Goal: Information Seeking & Learning: Find contact information

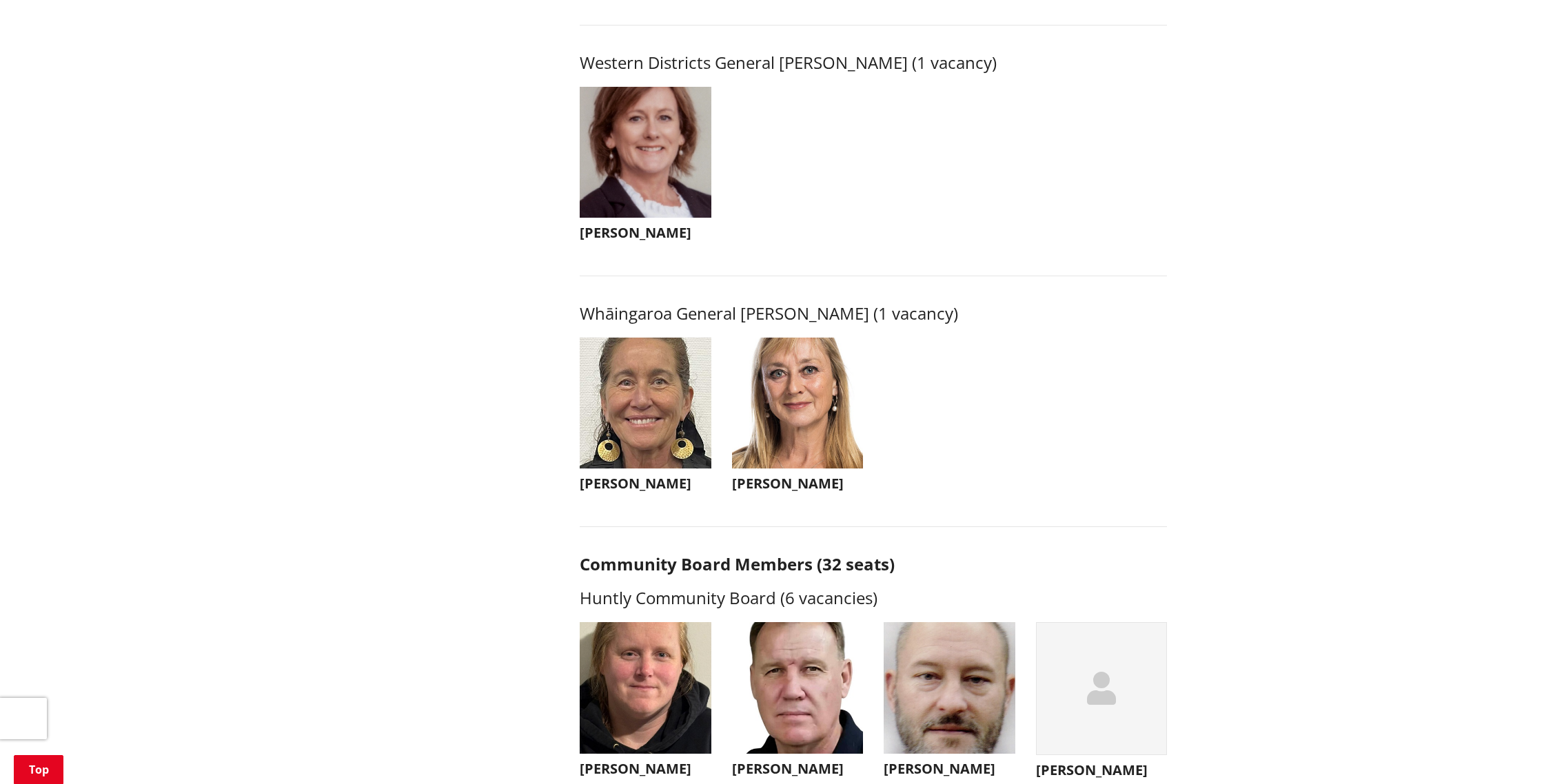
scroll to position [3061, 0]
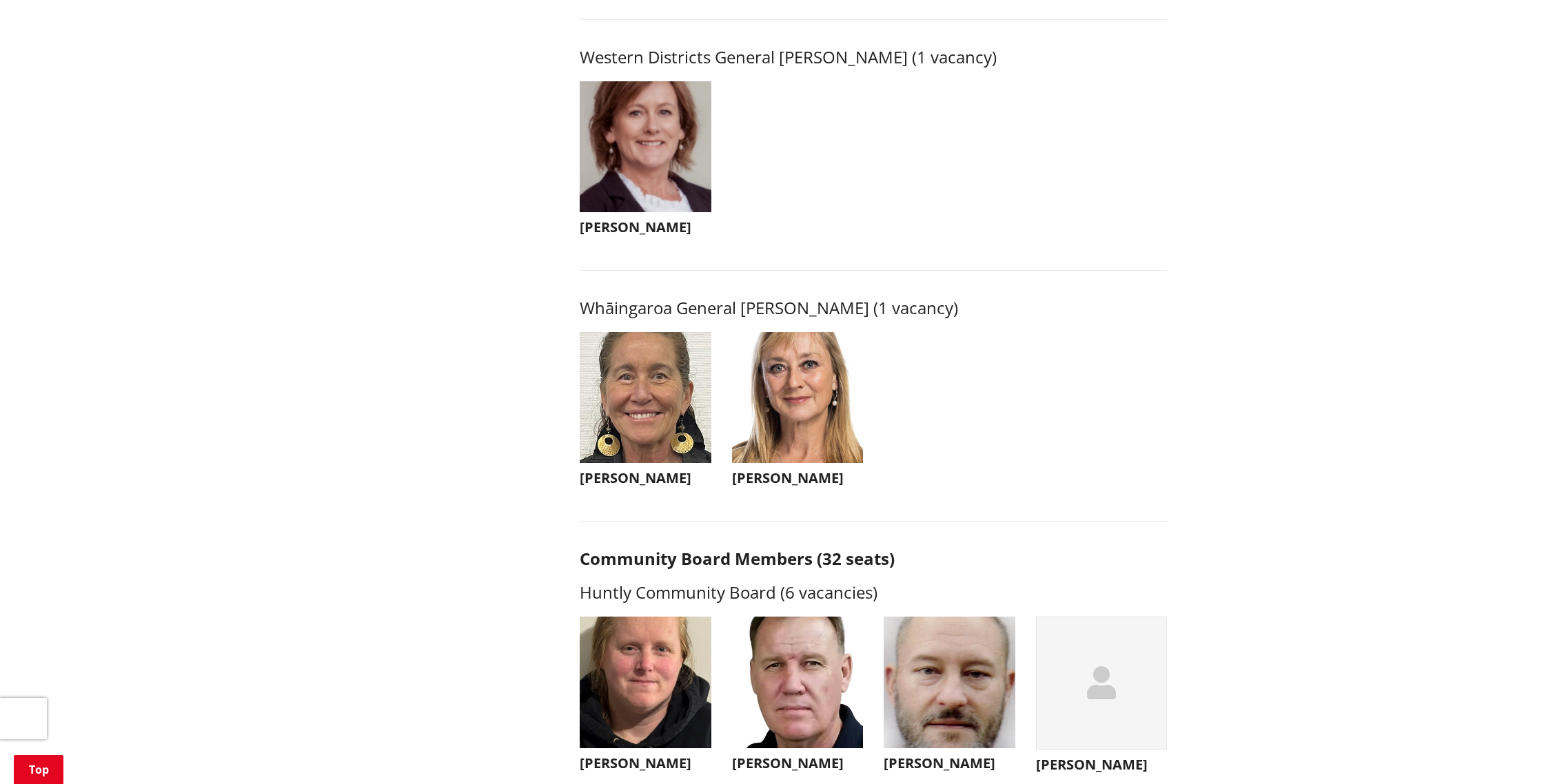
click at [620, 487] on h3 "[PERSON_NAME]" at bounding box center [645, 478] width 131 height 16
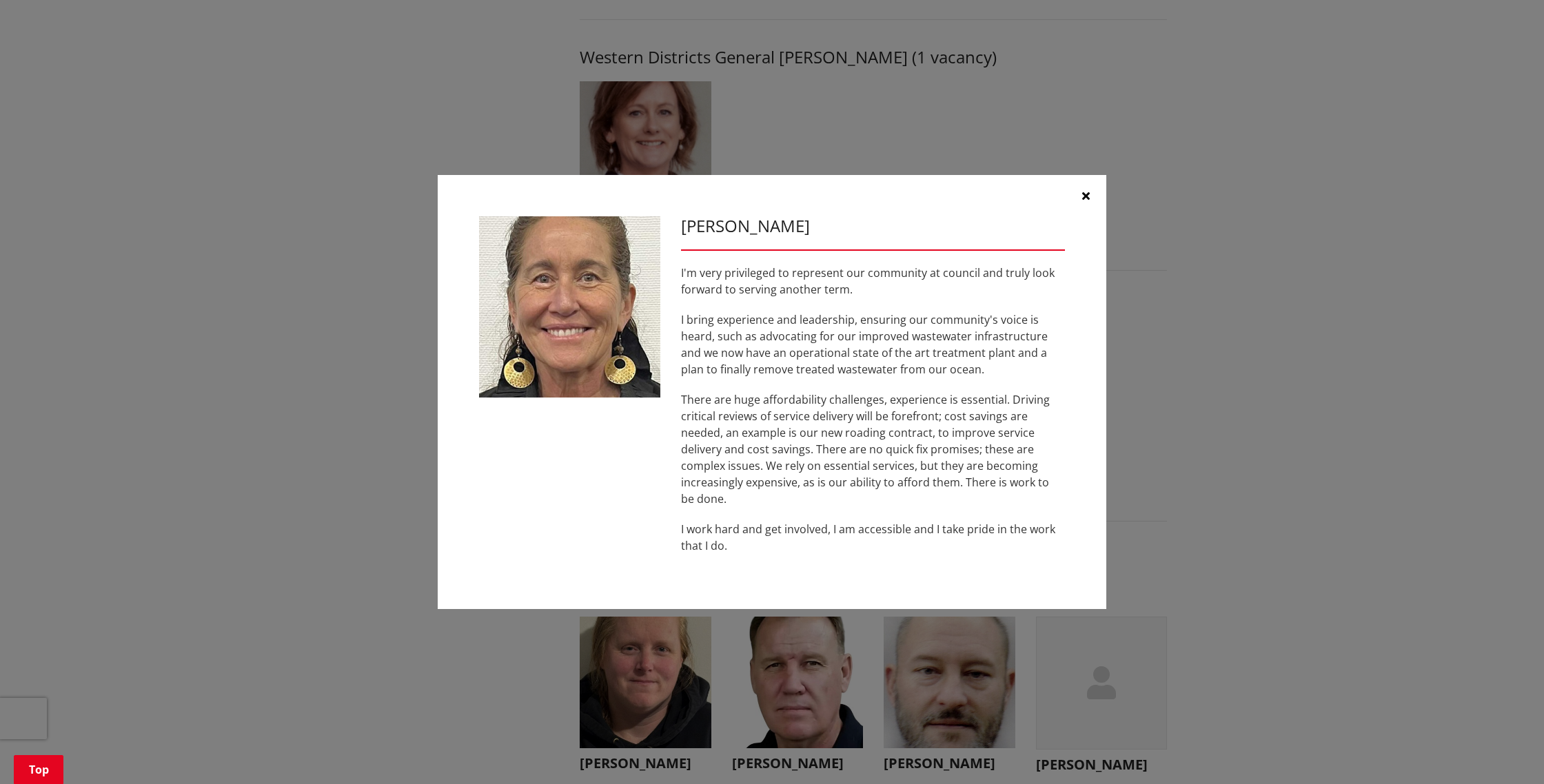
click at [247, 488] on div "[PERSON_NAME] I'm very privileged to represent our community at council and tru…" at bounding box center [772, 392] width 1488 height 476
click at [263, 472] on div "[PERSON_NAME] I'm very privileged to represent our community at council and tru…" at bounding box center [772, 392] width 1488 height 476
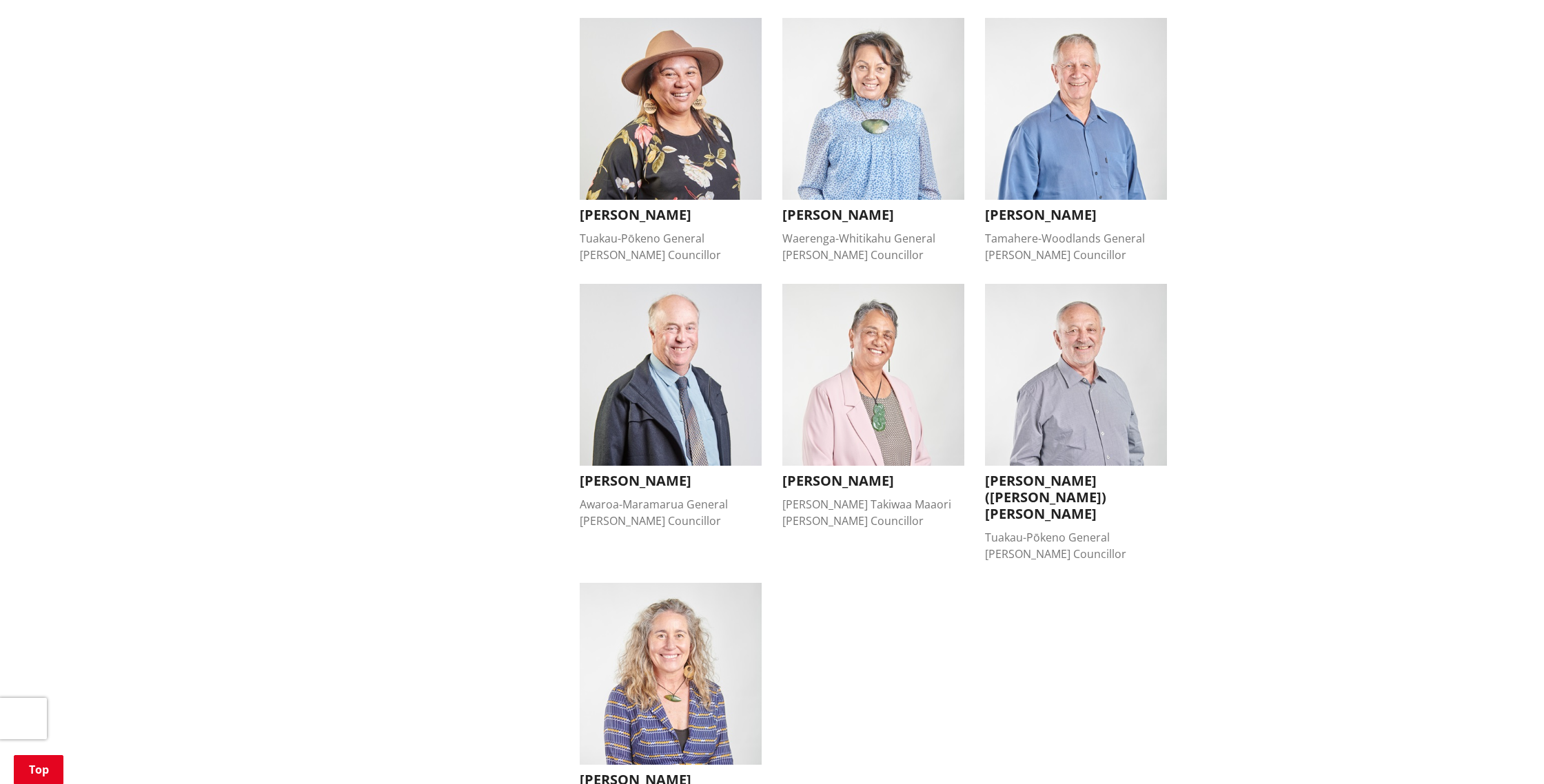
scroll to position [962, 0]
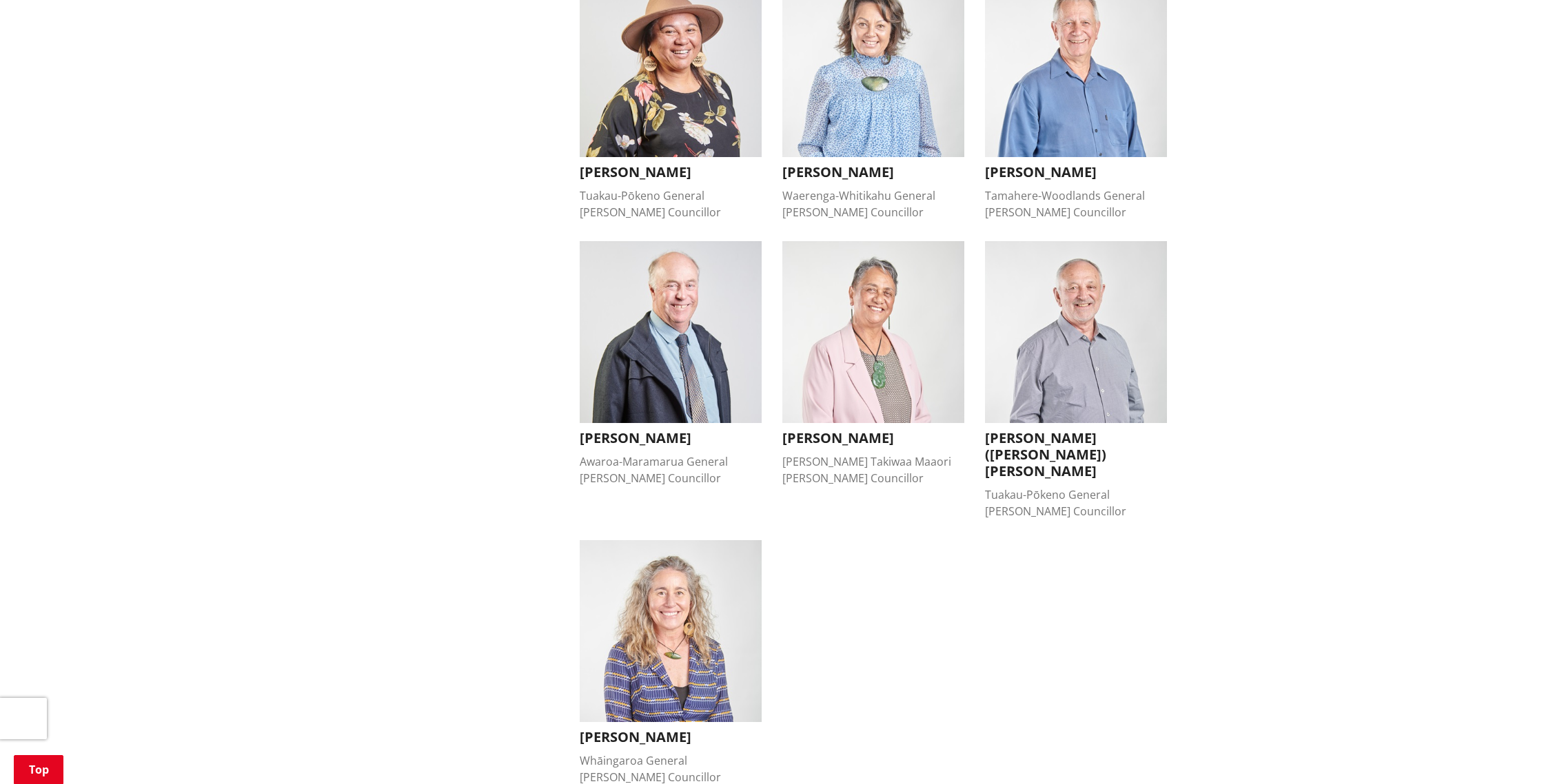
click at [603, 729] on h3 "[PERSON_NAME]" at bounding box center [670, 737] width 182 height 16
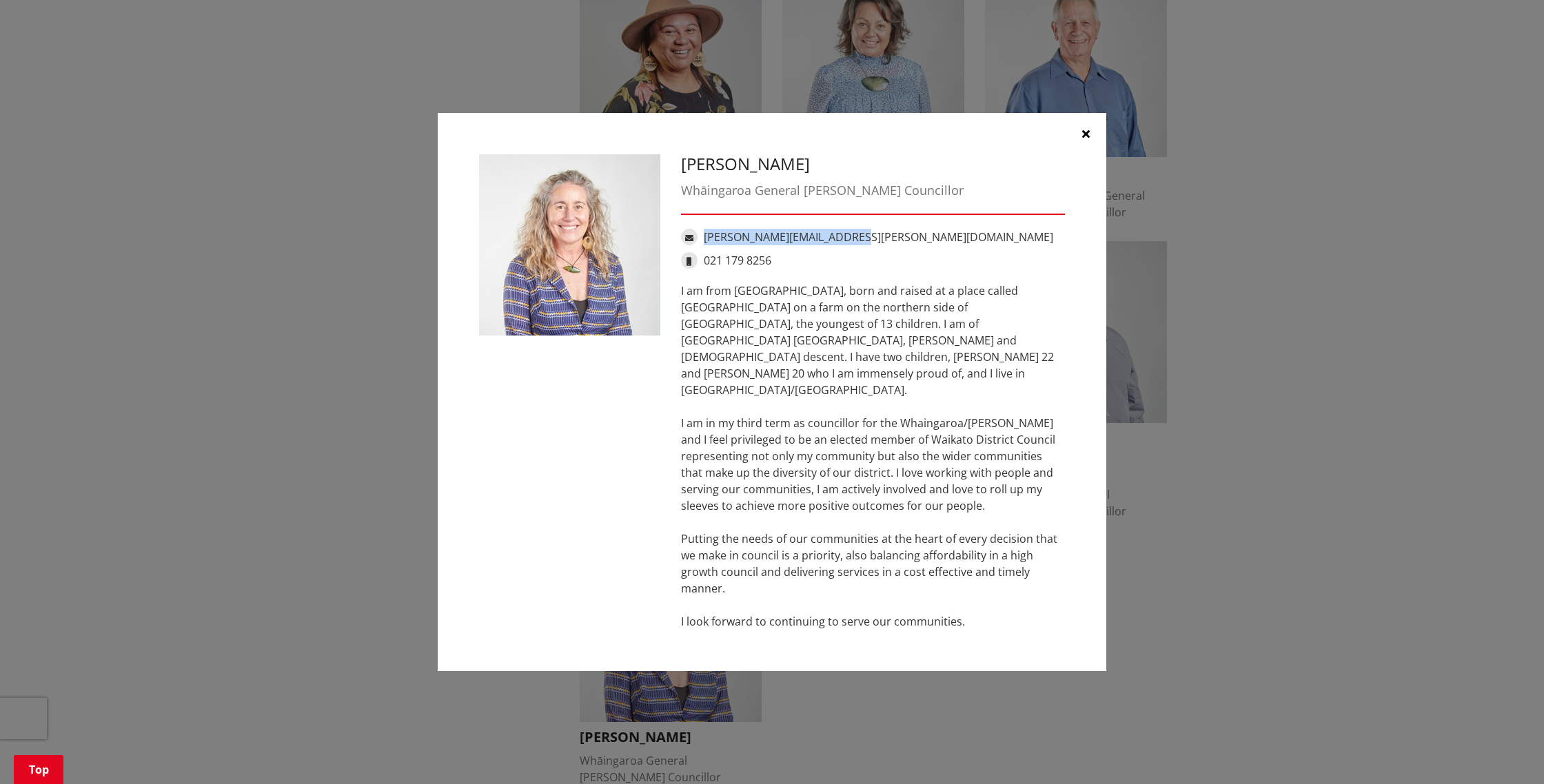
drag, startPoint x: 855, startPoint y: 253, endPoint x: 703, endPoint y: 254, distance: 152.0
click at [703, 246] on div "lisa.thomson@waidc.govt.nz" at bounding box center [873, 237] width 384 height 16
copy link "lisa.thomson@waidc.govt.nz"
